Goal: Transaction & Acquisition: Book appointment/travel/reservation

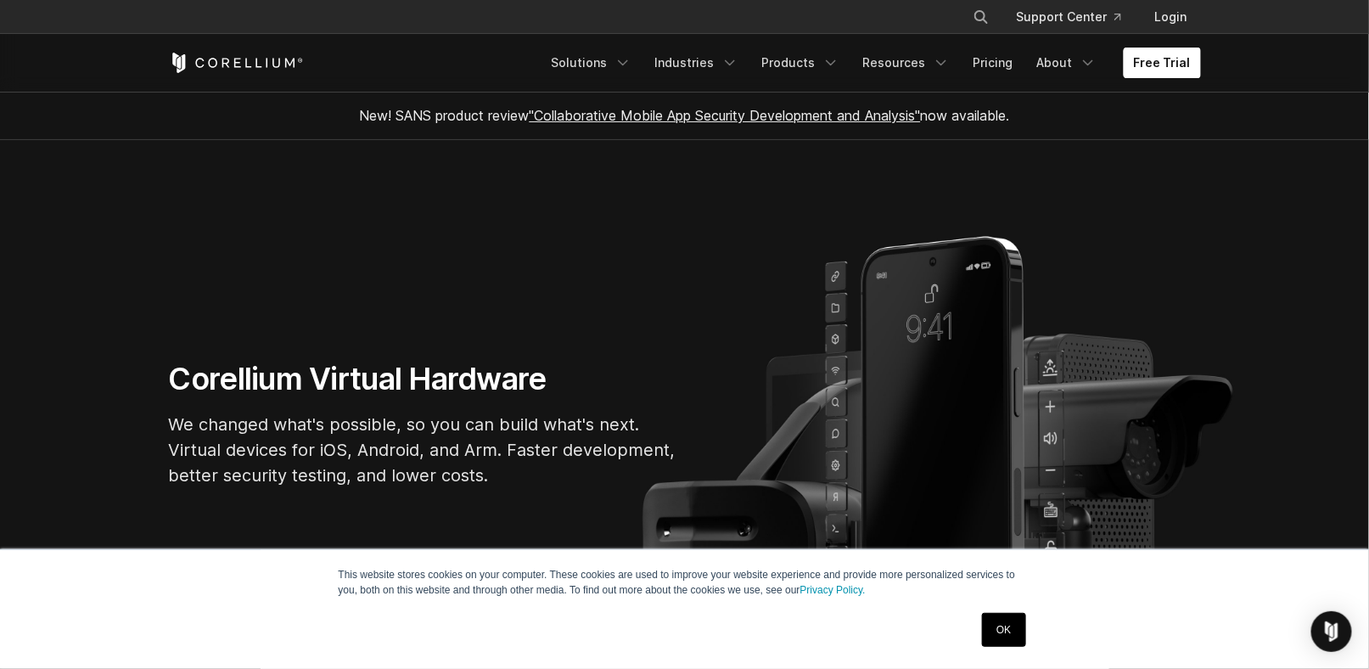
click at [1160, 60] on link "Free Trial" at bounding box center [1162, 63] width 77 height 31
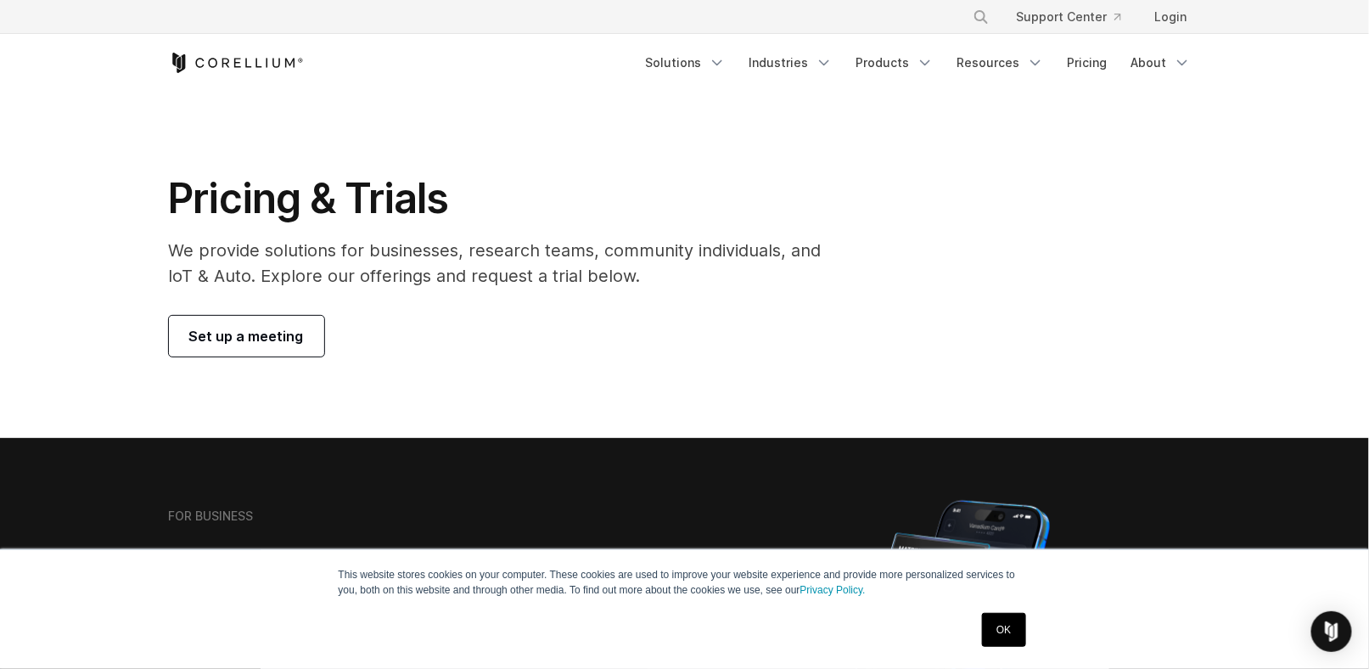
click at [244, 351] on link "Set up a meeting" at bounding box center [246, 336] width 155 height 41
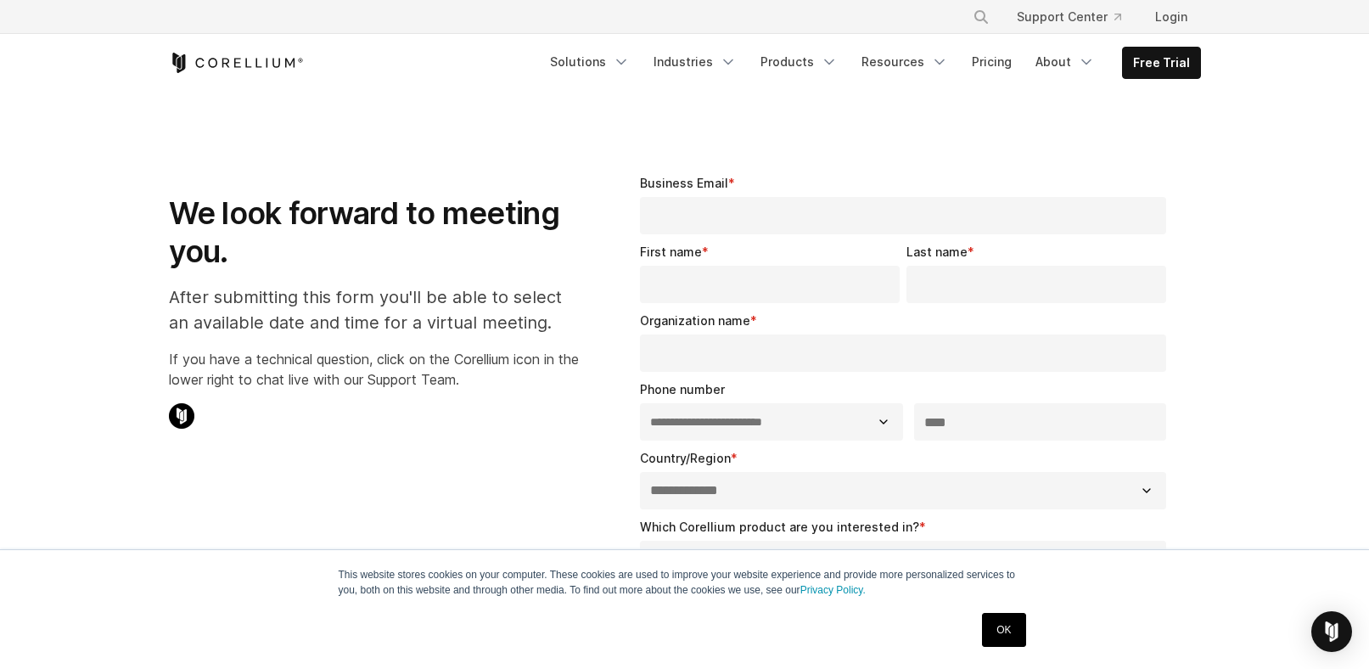
select select "**"
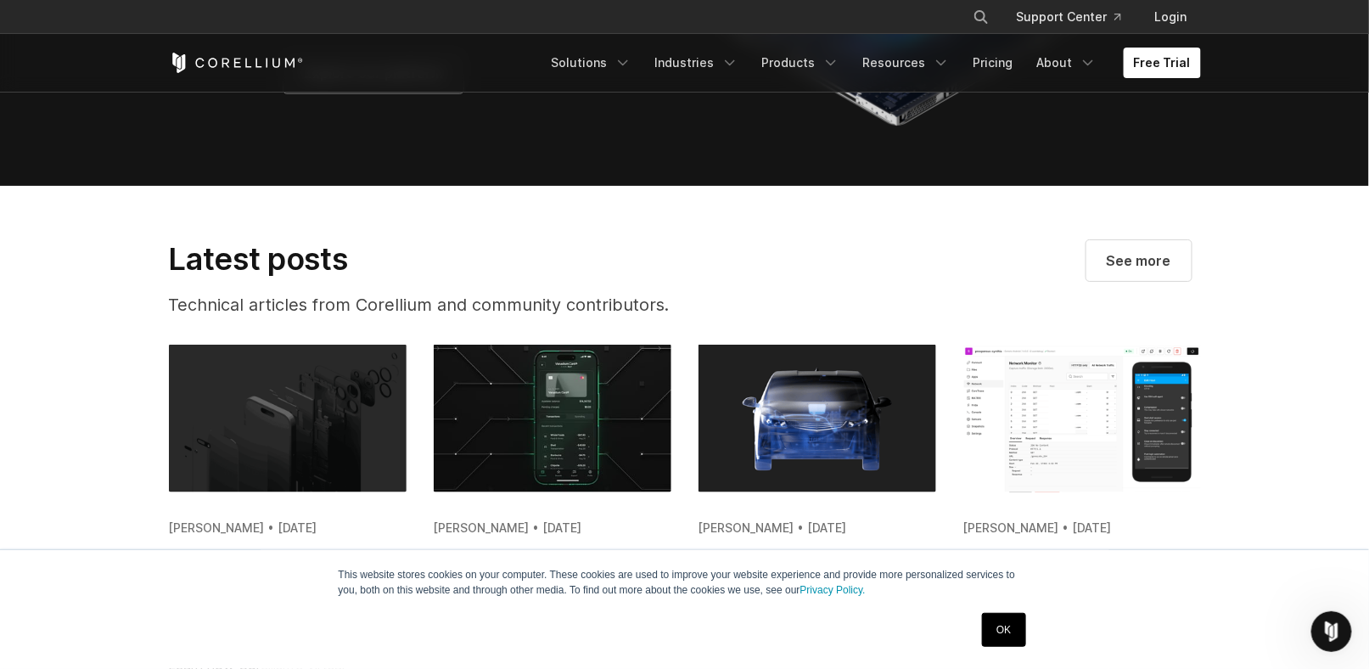
scroll to position [2927, 0]
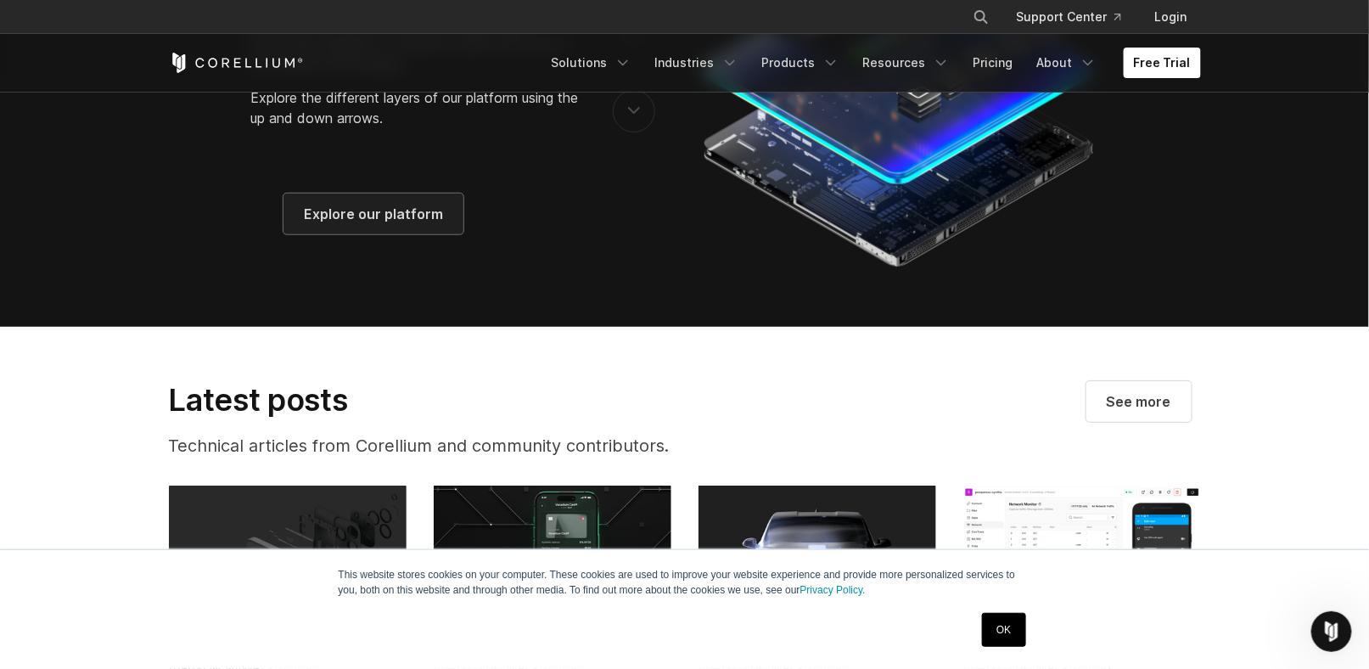
click at [416, 224] on span "Explore our platform" at bounding box center [373, 214] width 139 height 20
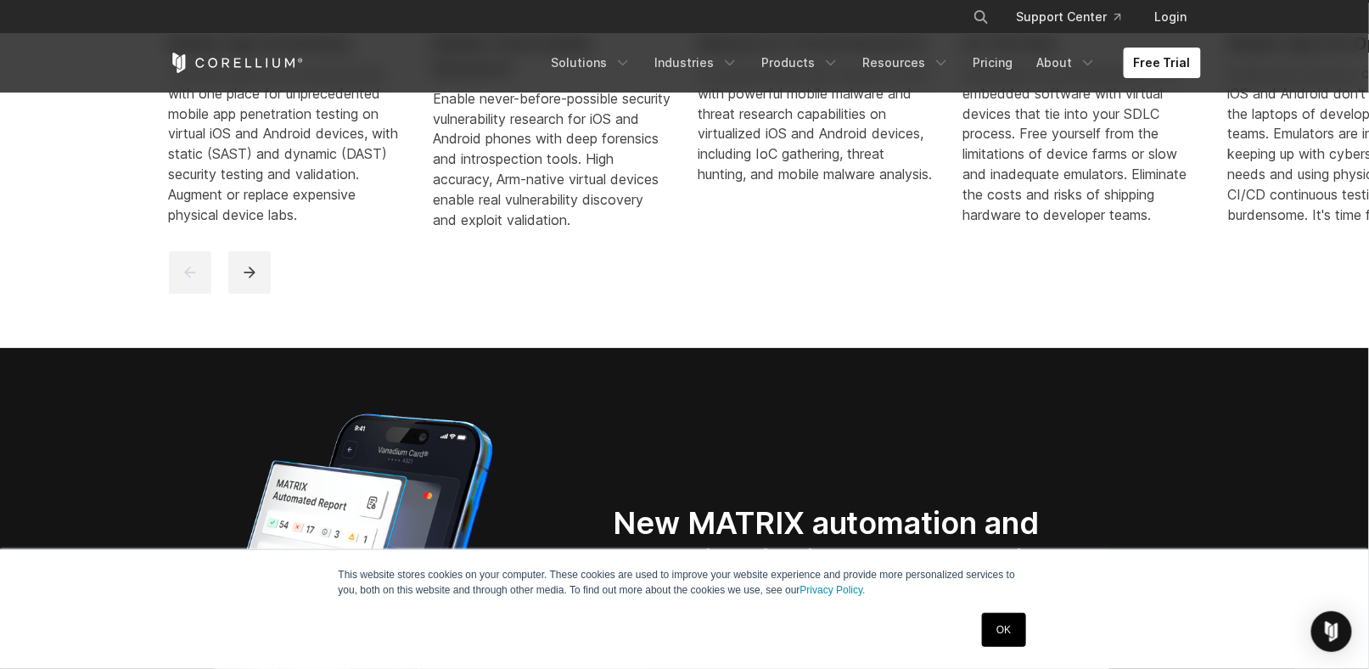
scroll to position [1371, 0]
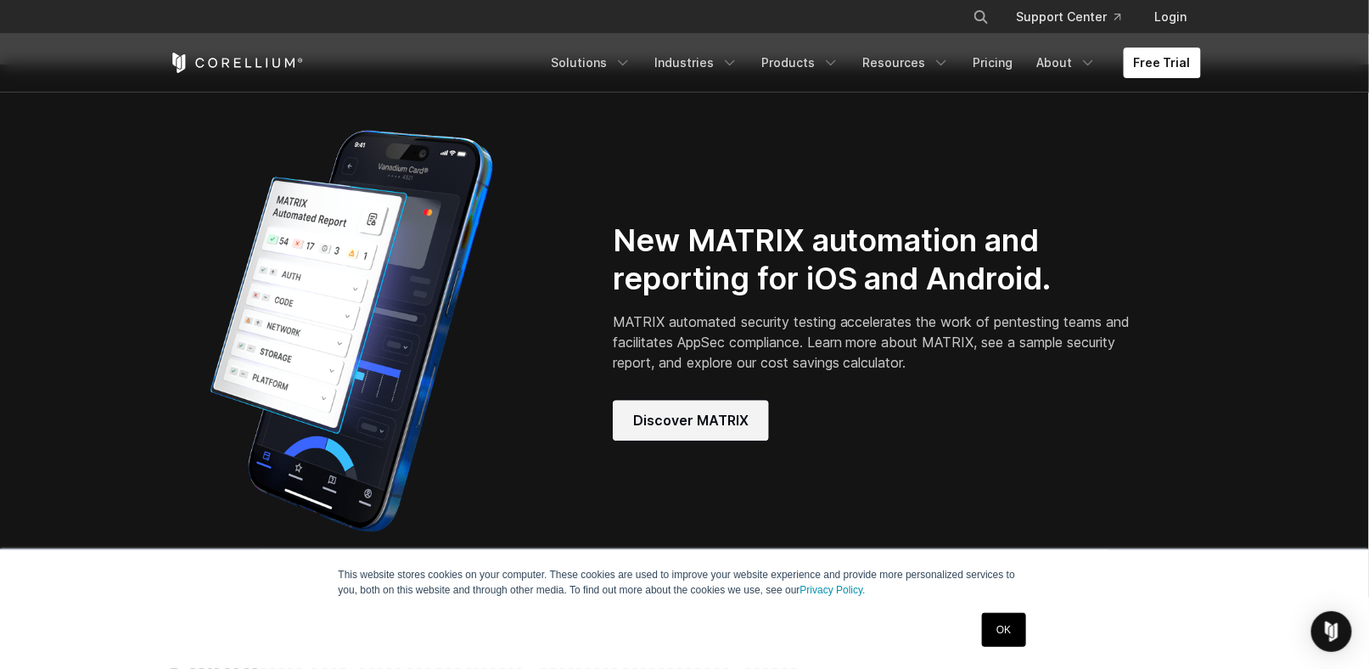
click at [703, 441] on link "Discover MATRIX" at bounding box center [691, 420] width 156 height 41
